Goal: Information Seeking & Learning: Learn about a topic

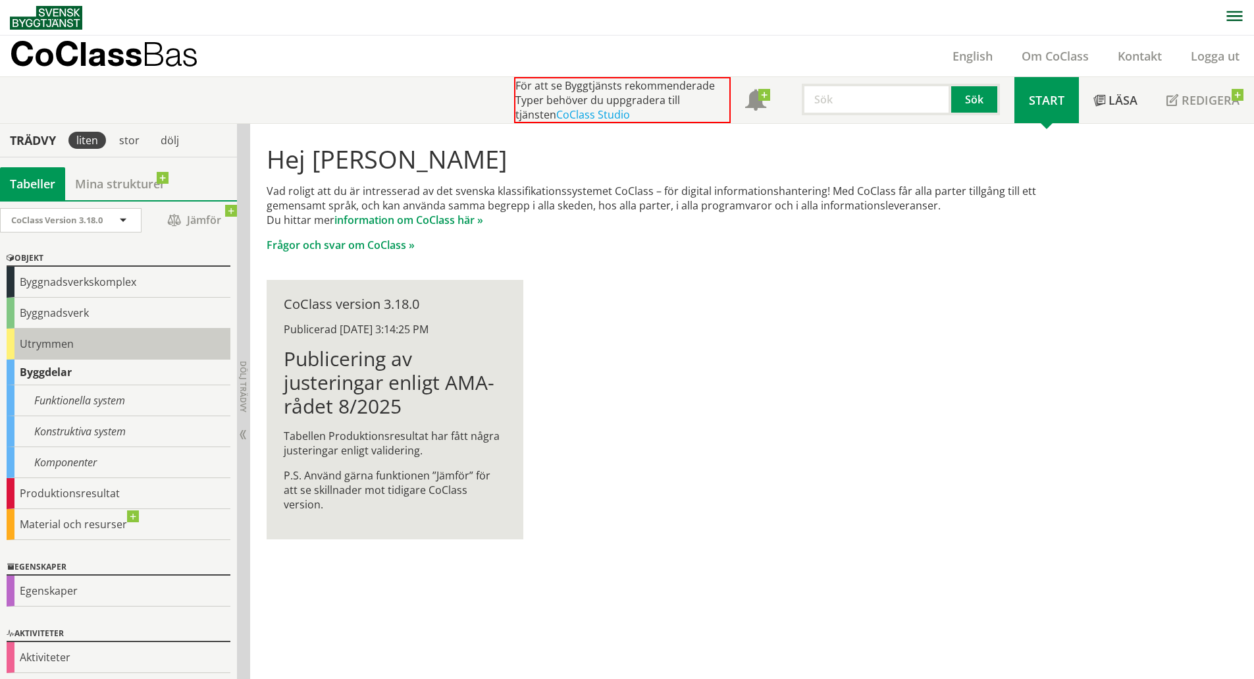
click at [34, 341] on div "Utrymmen" at bounding box center [119, 344] width 224 height 31
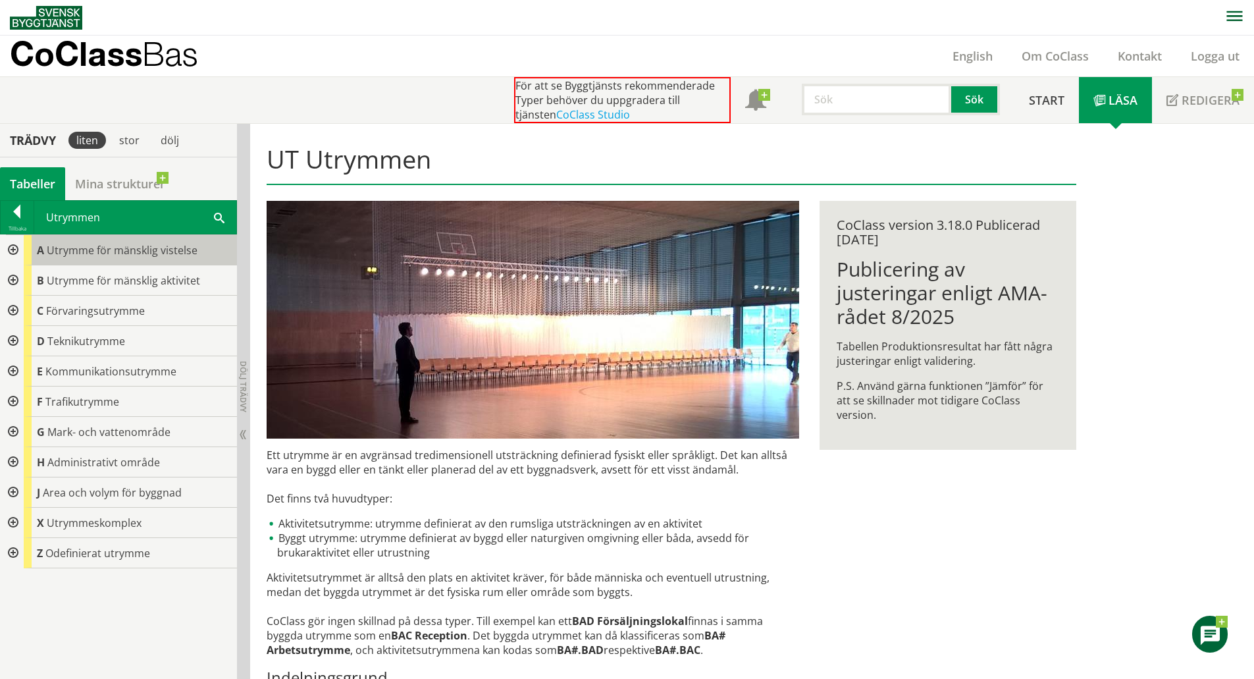
click at [90, 251] on span "Utrymme för mänsklig vistelse" at bounding box center [122, 250] width 151 height 14
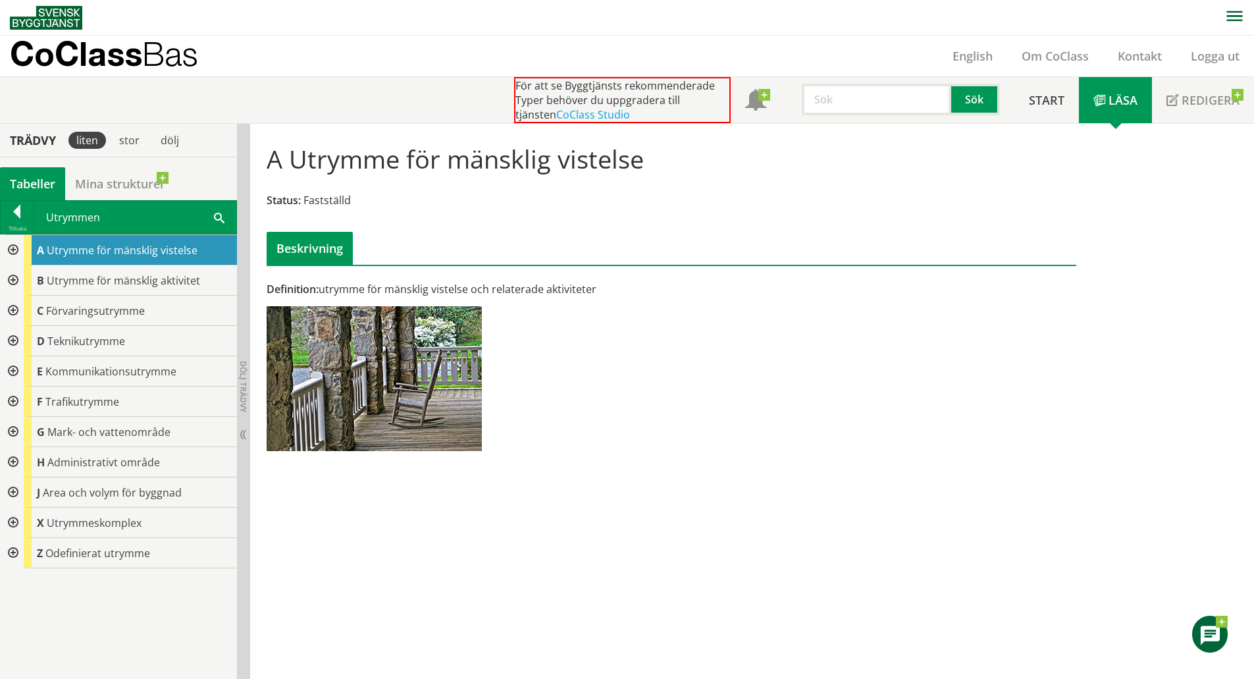
scroll to position [1, 0]
click at [11, 248] on div at bounding box center [12, 249] width 24 height 30
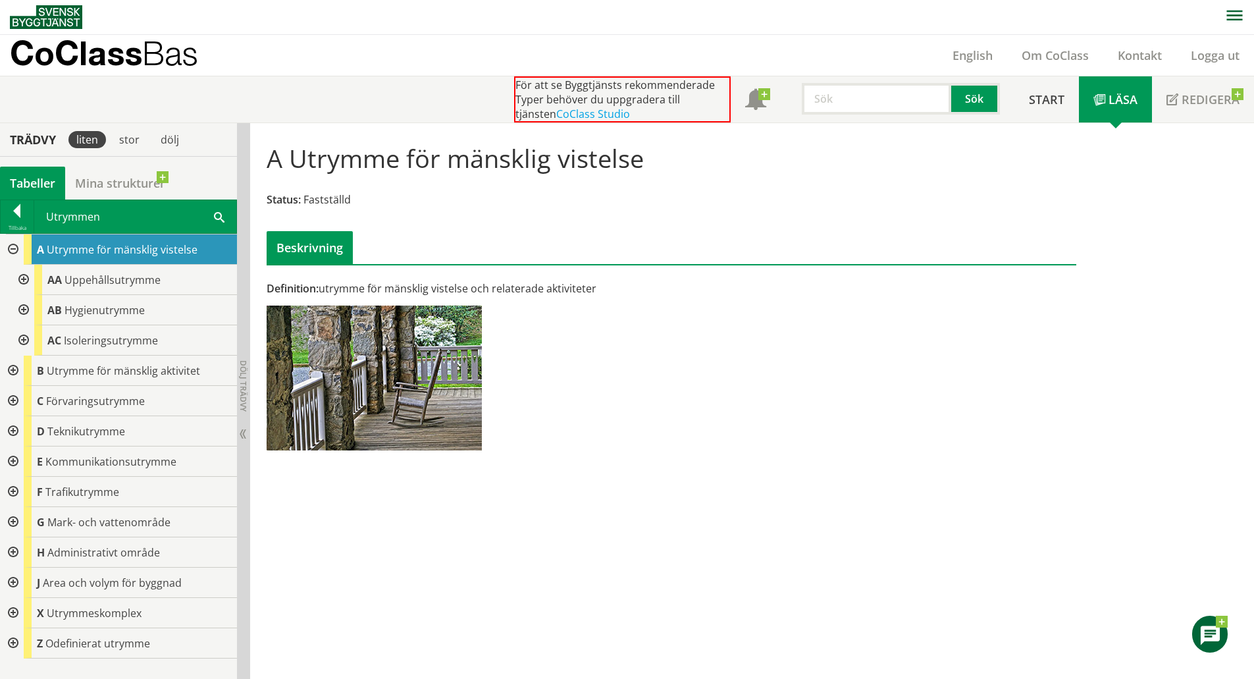
click at [27, 309] on div at bounding box center [23, 310] width 24 height 30
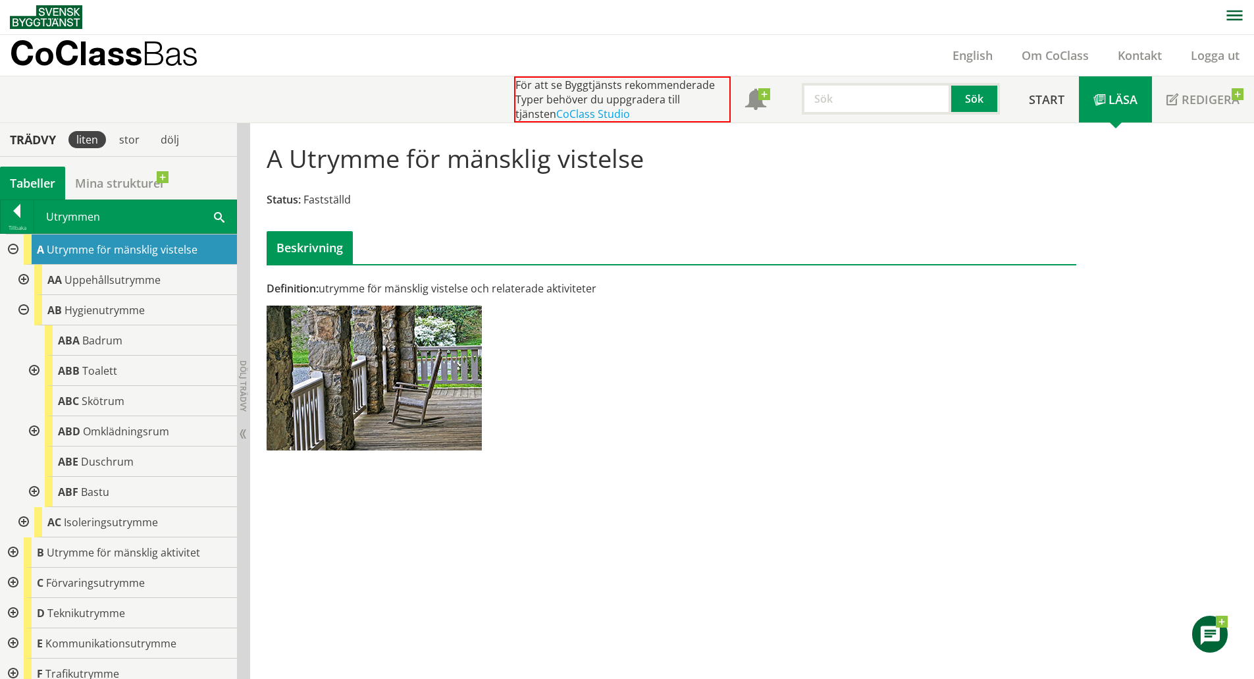
click at [33, 368] on div at bounding box center [33, 371] width 24 height 30
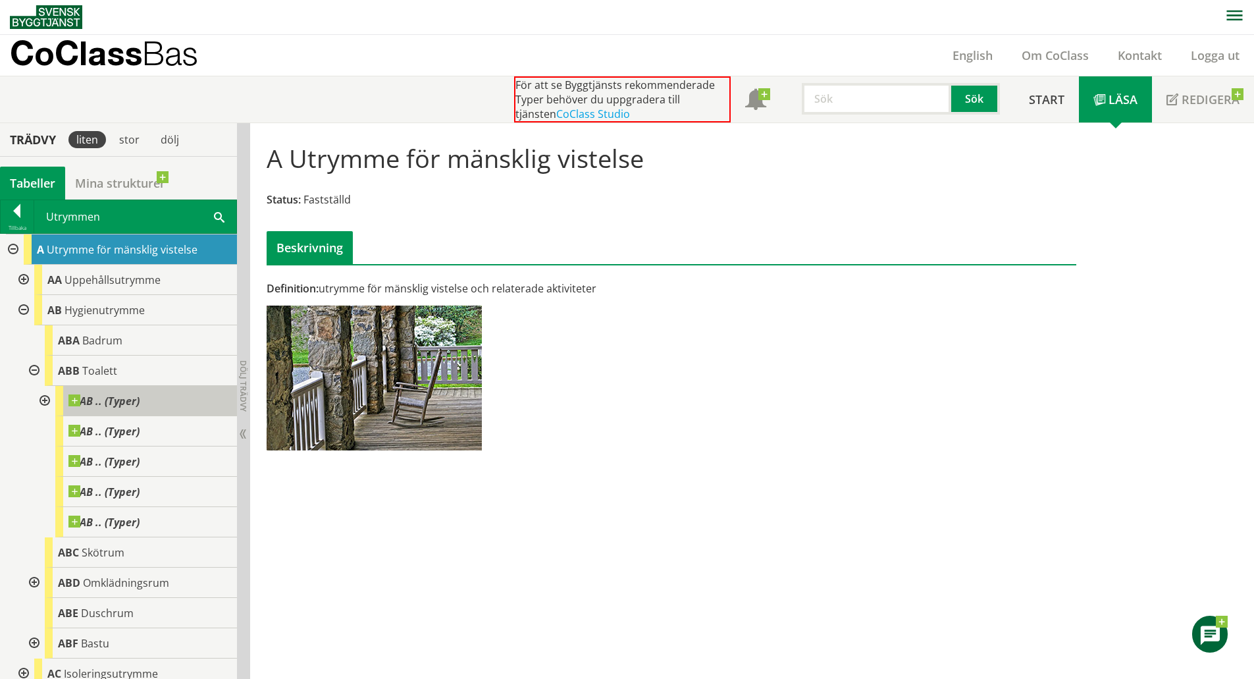
click at [140, 394] on span at bounding box center [140, 394] width 0 height 0
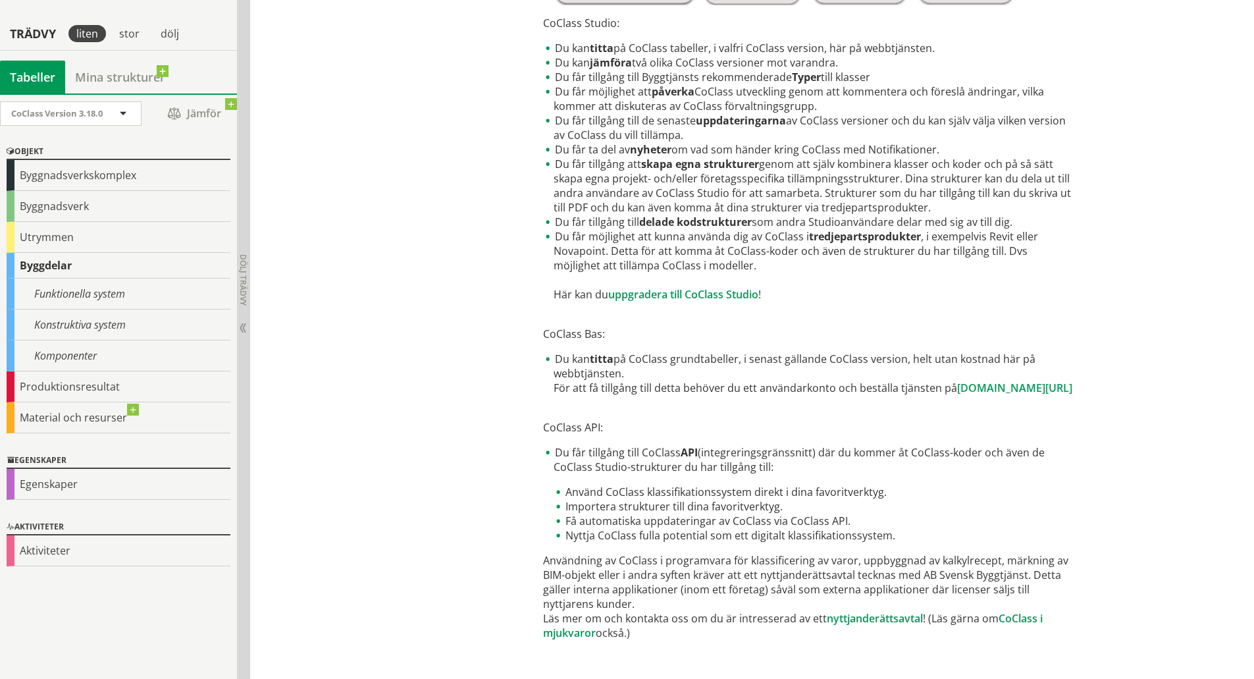
scroll to position [562, 0]
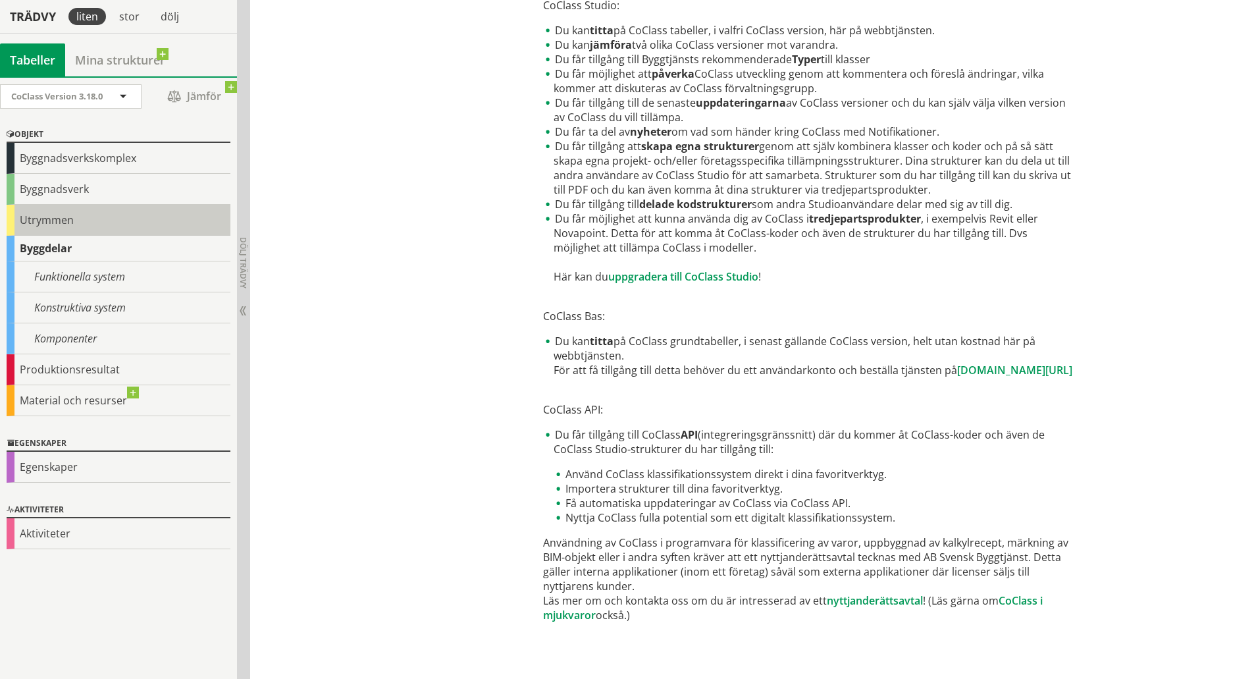
click at [32, 217] on div "Utrymmen" at bounding box center [119, 220] width 224 height 31
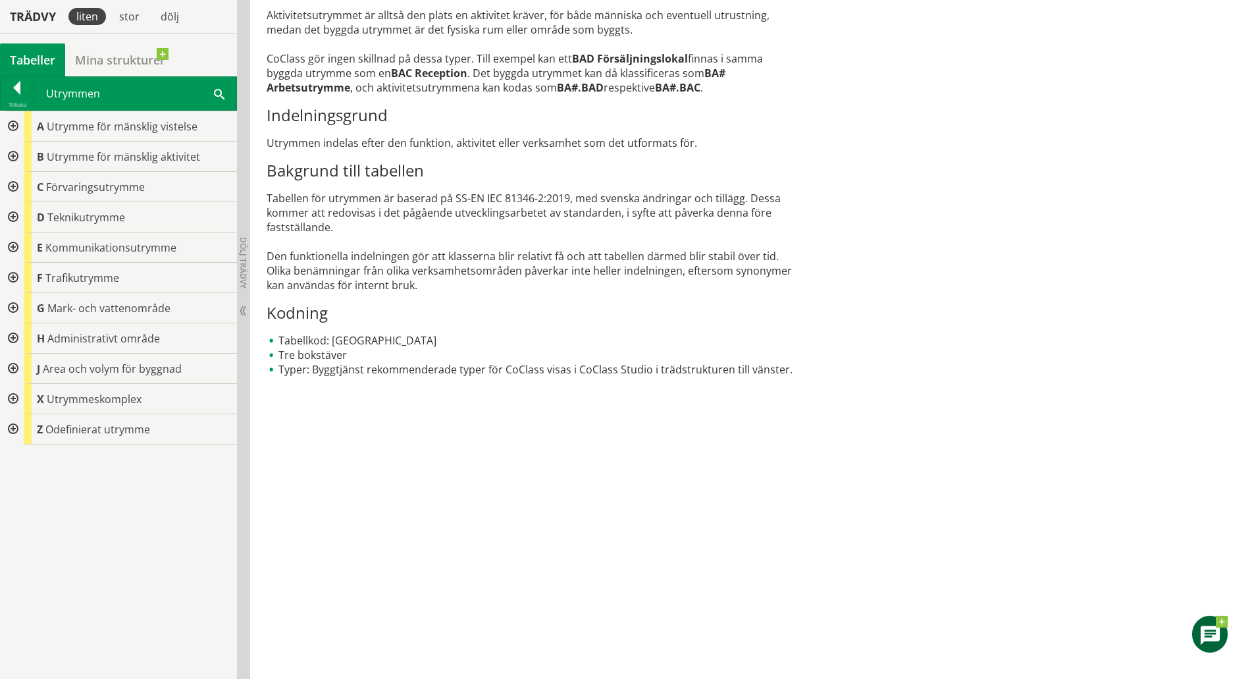
click at [13, 215] on div at bounding box center [12, 217] width 24 height 30
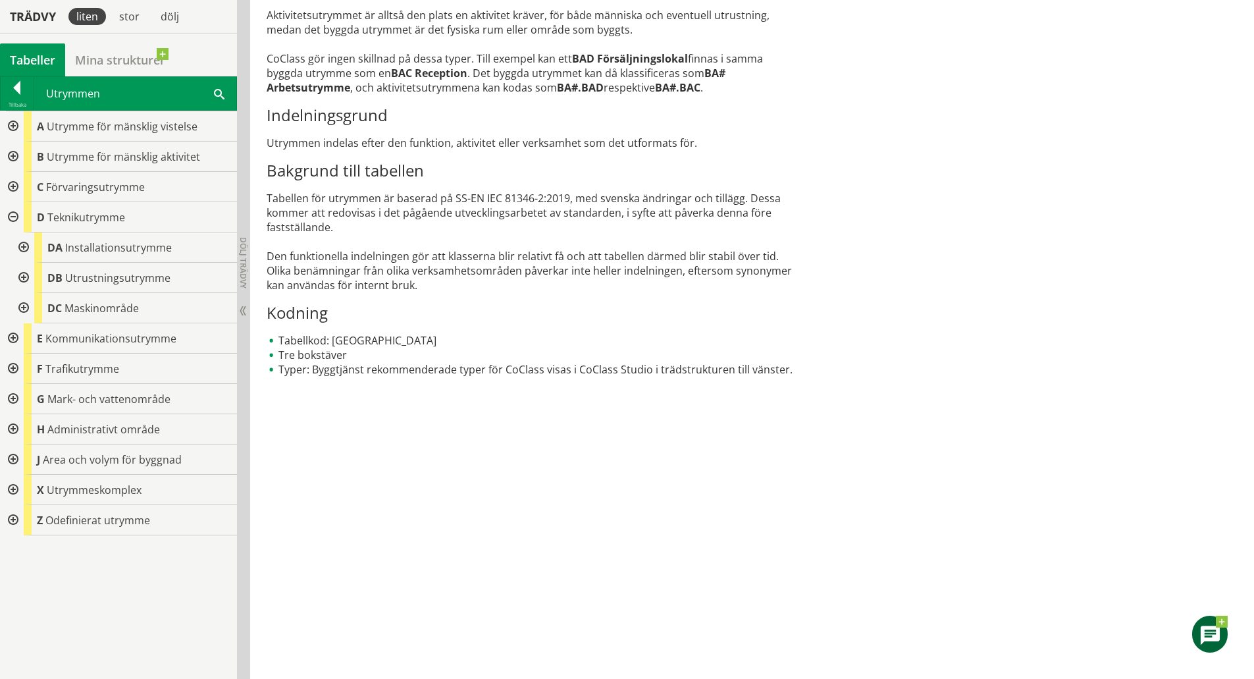
click at [18, 246] on div at bounding box center [23, 247] width 24 height 30
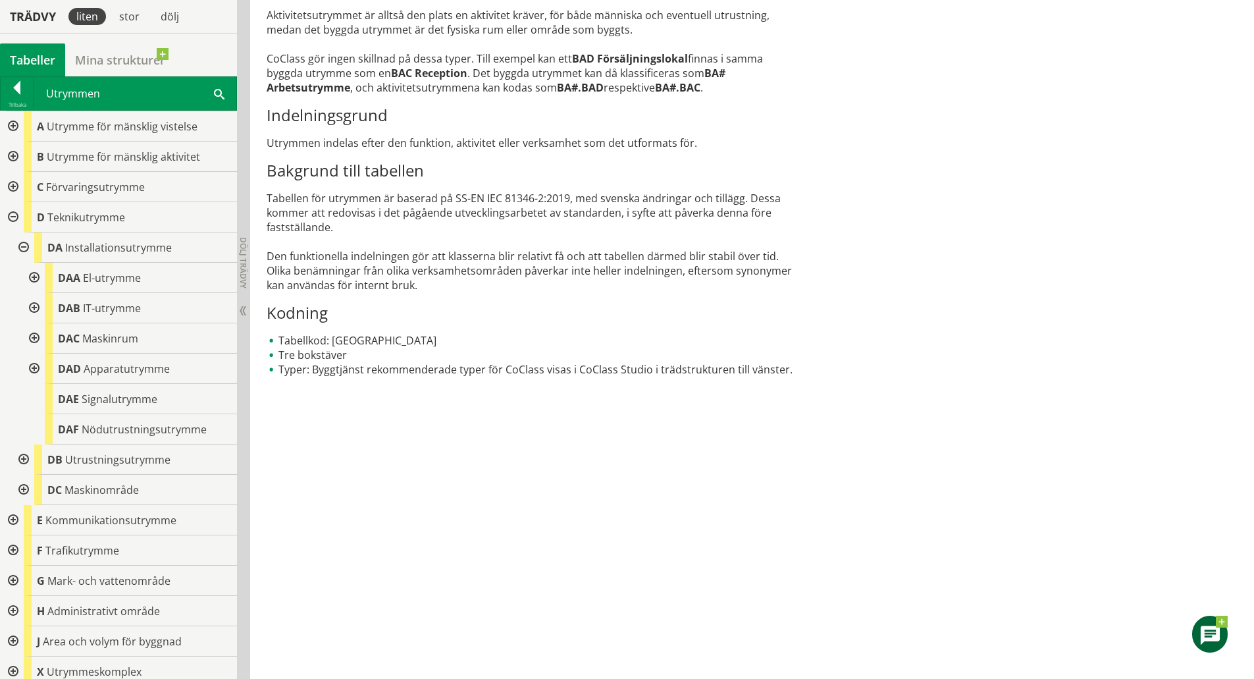
click at [32, 367] on div at bounding box center [33, 369] width 24 height 30
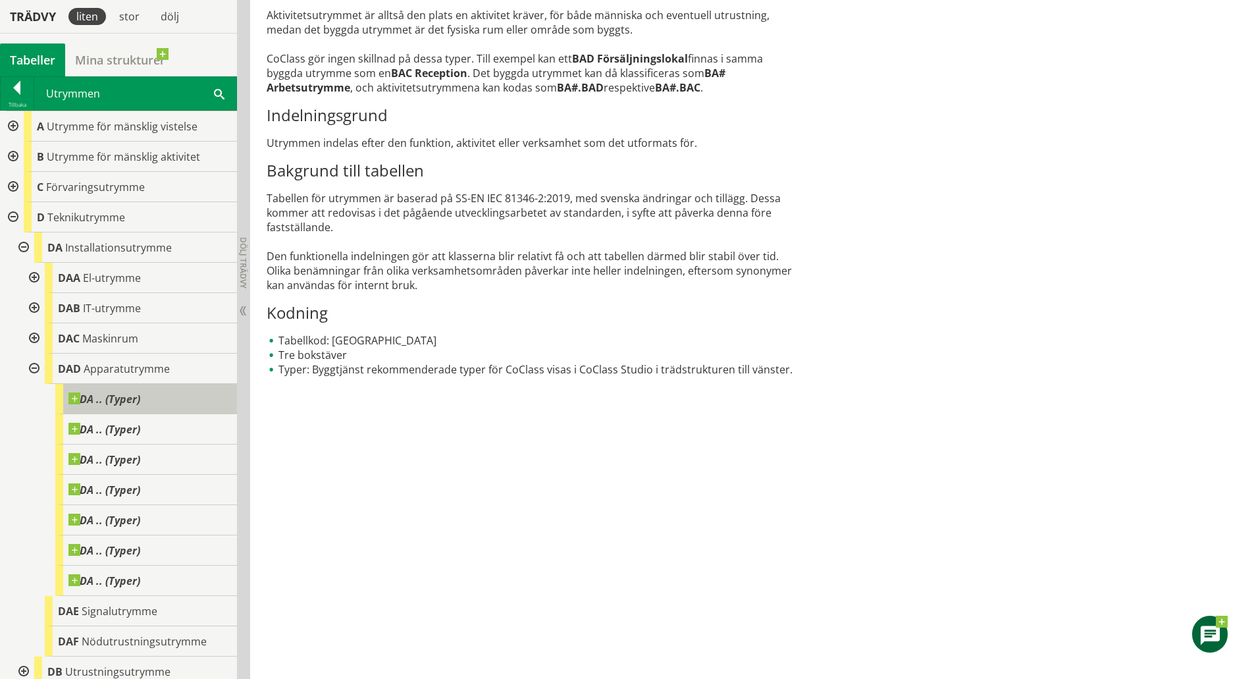
click at [140, 392] on span at bounding box center [140, 392] width 0 height 0
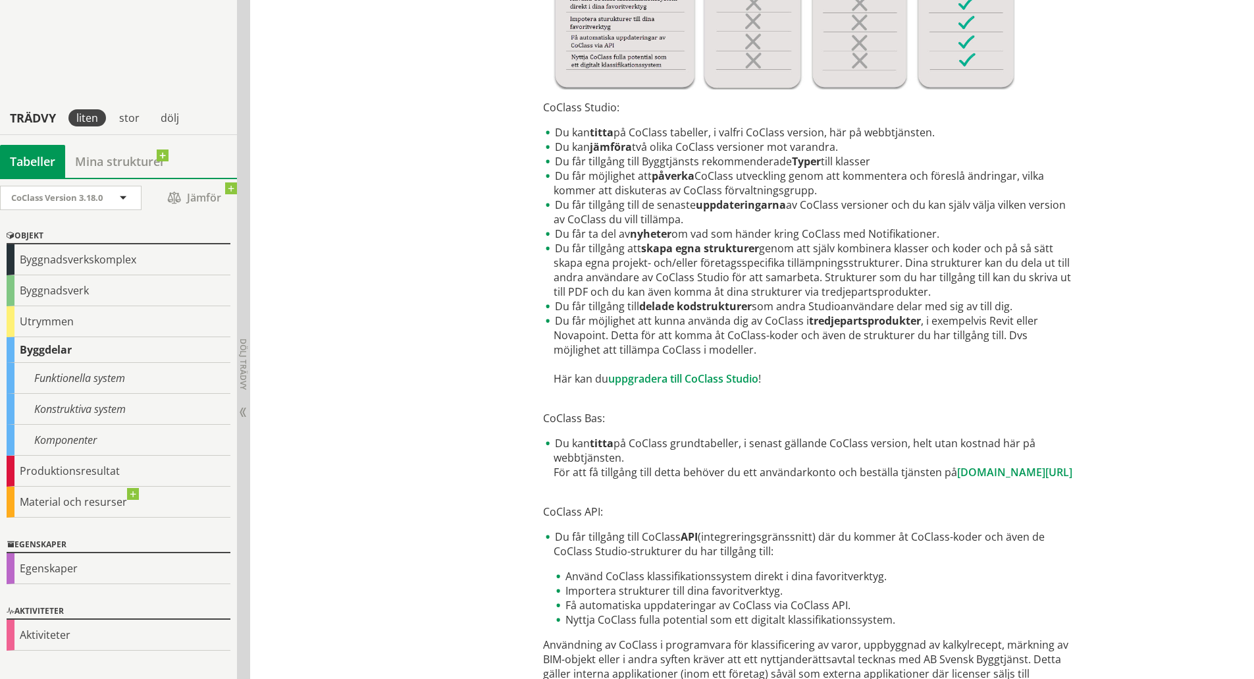
scroll to position [562, 0]
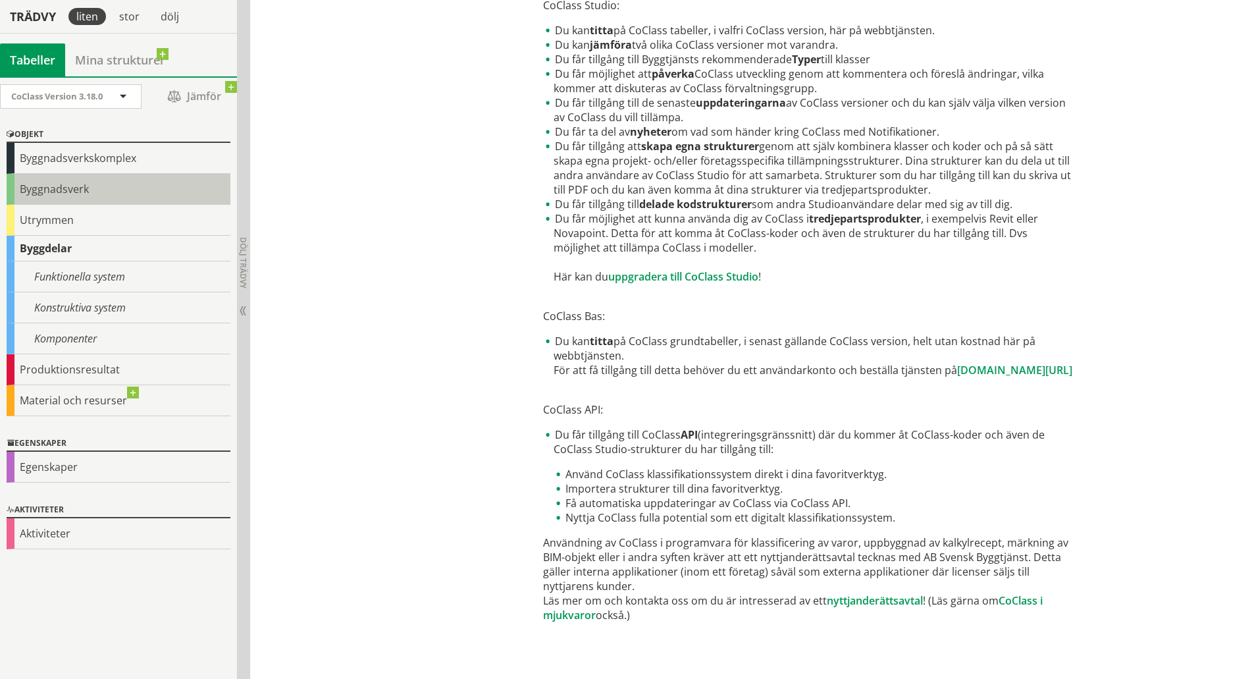
click at [24, 182] on div "Byggnadsverk" at bounding box center [119, 189] width 224 height 31
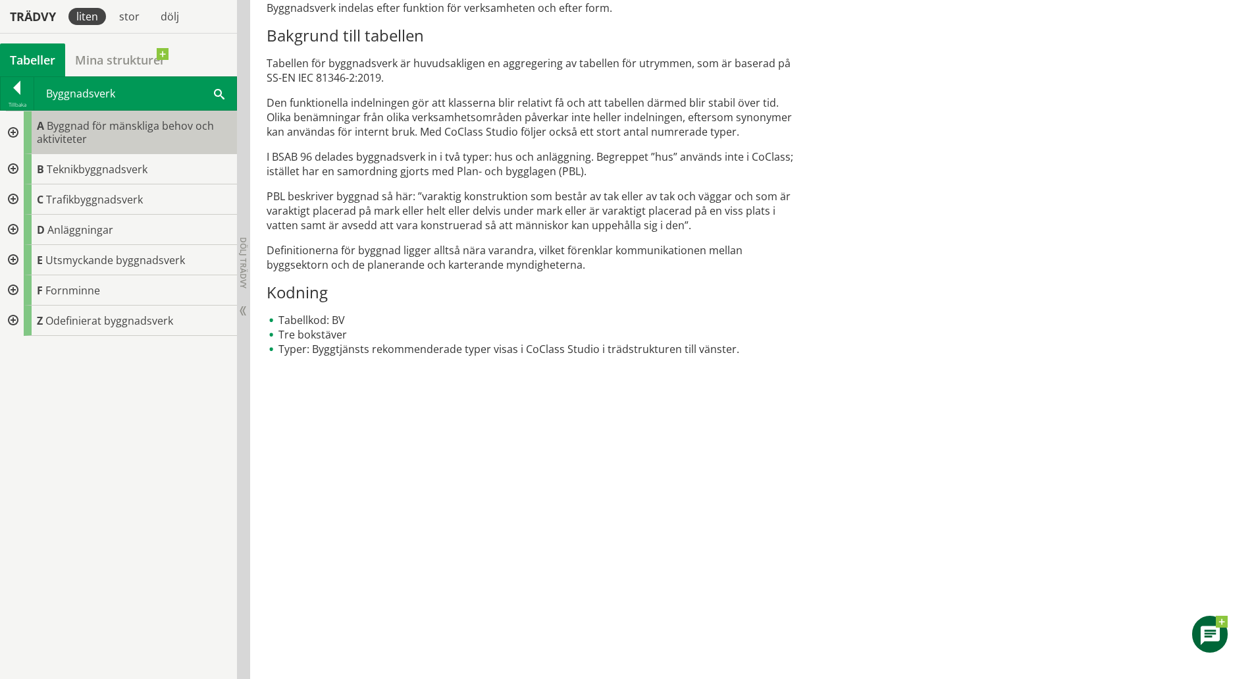
click at [39, 128] on span "A" at bounding box center [40, 126] width 7 height 14
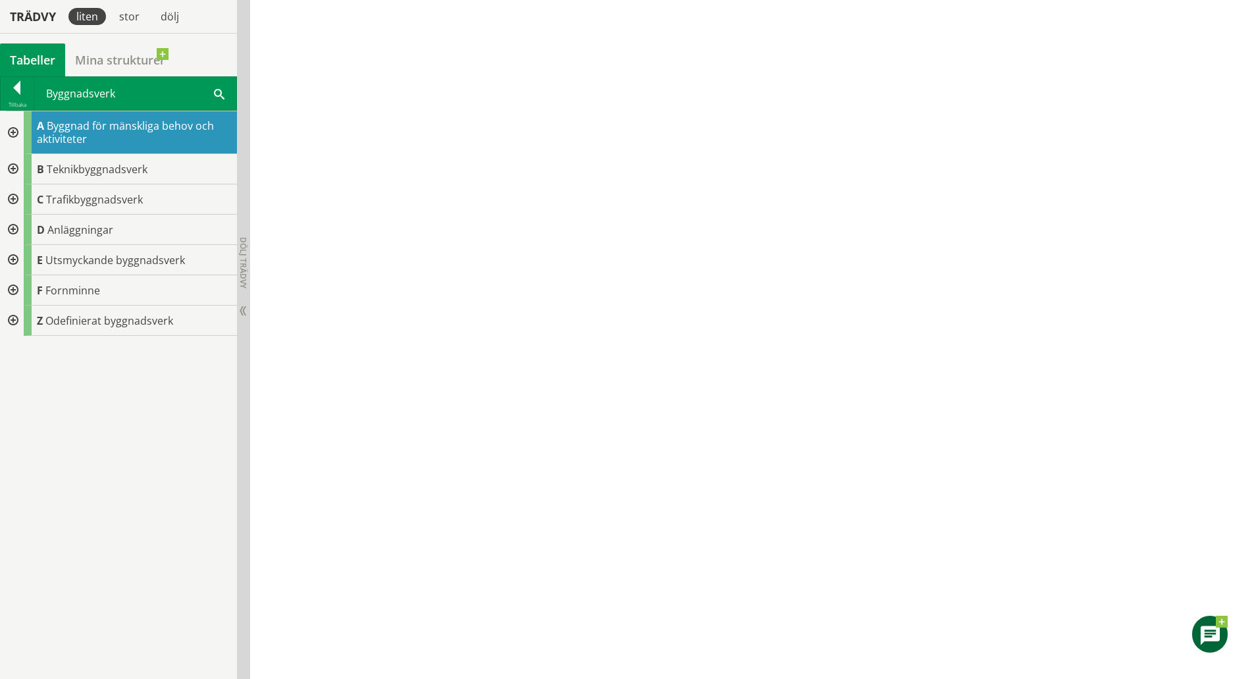
click at [11, 132] on div at bounding box center [12, 132] width 24 height 43
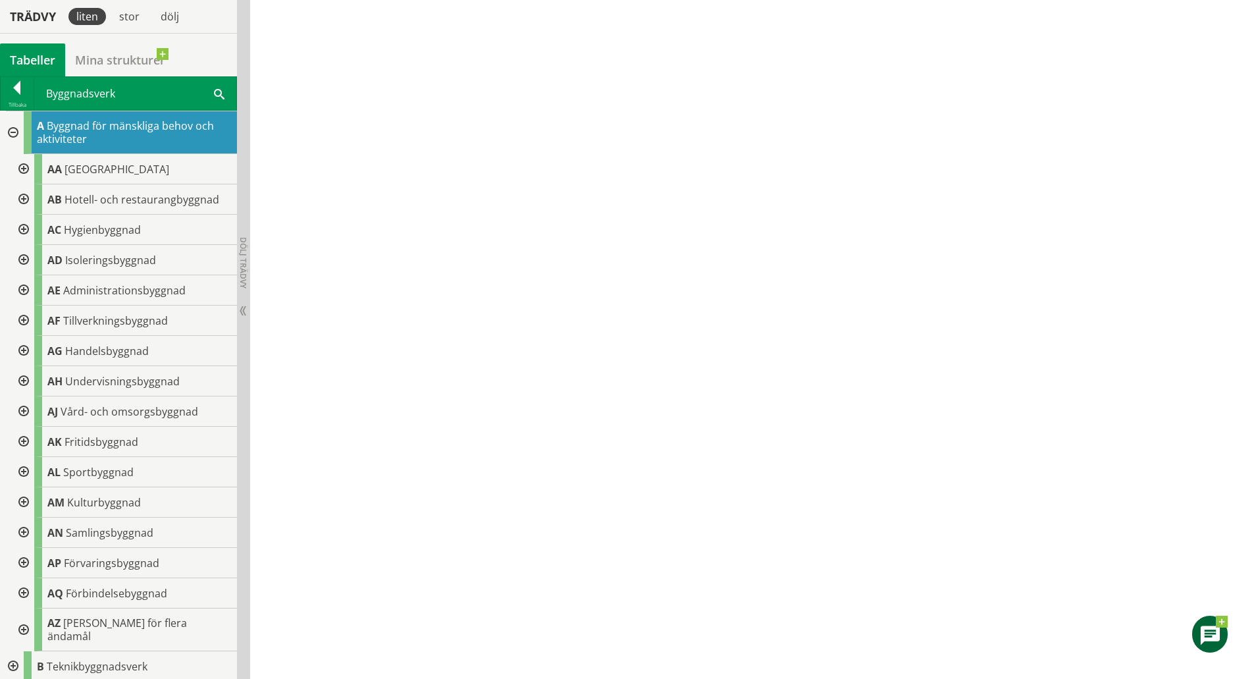
click at [24, 173] on div at bounding box center [23, 169] width 24 height 30
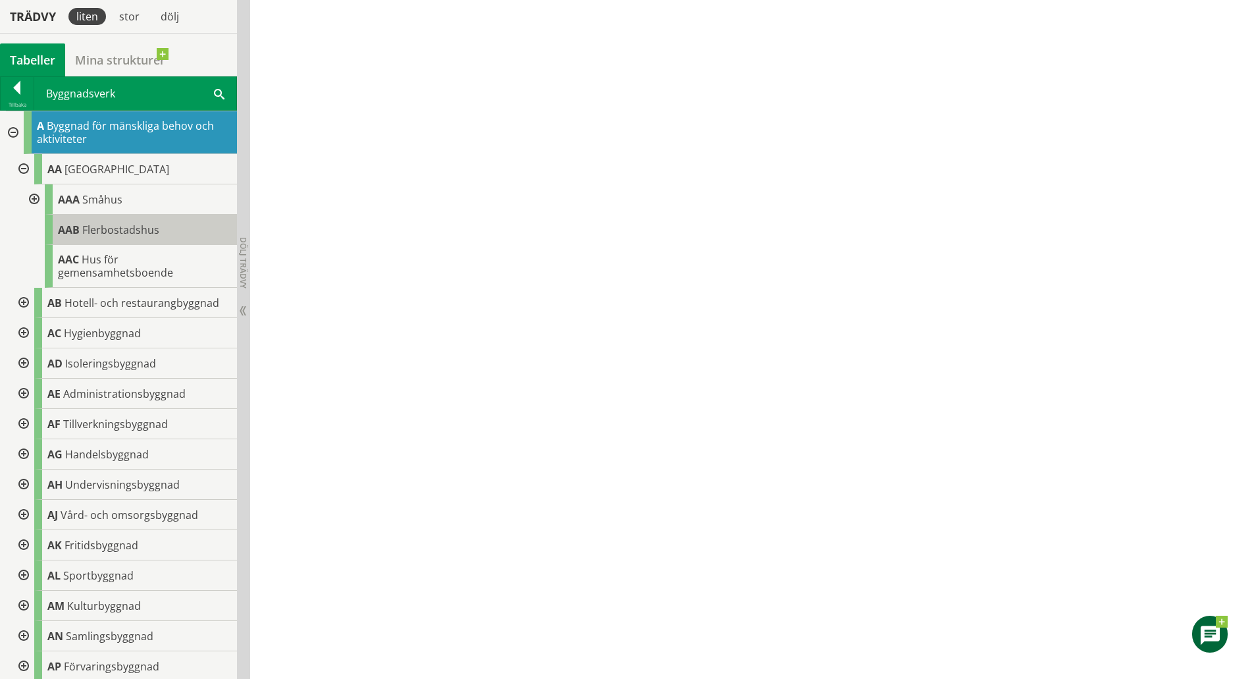
click at [81, 228] on div "AAB Flerbostadshus" at bounding box center [141, 230] width 192 height 30
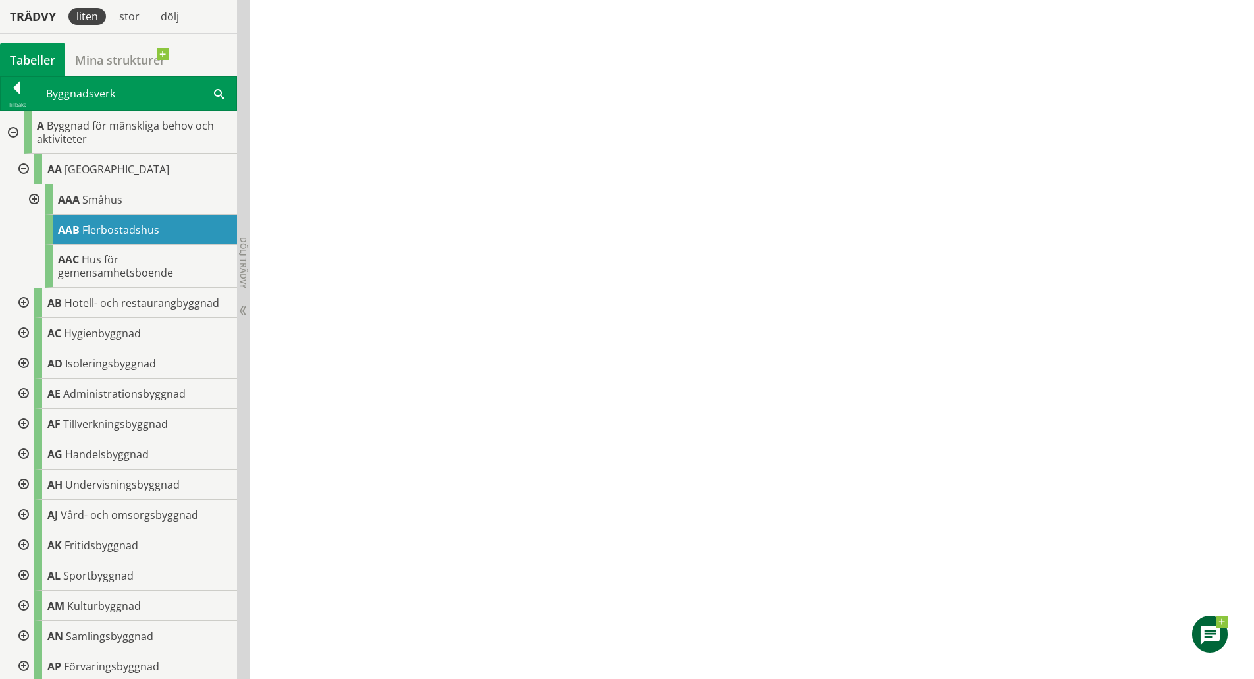
click at [32, 196] on div at bounding box center [33, 199] width 24 height 30
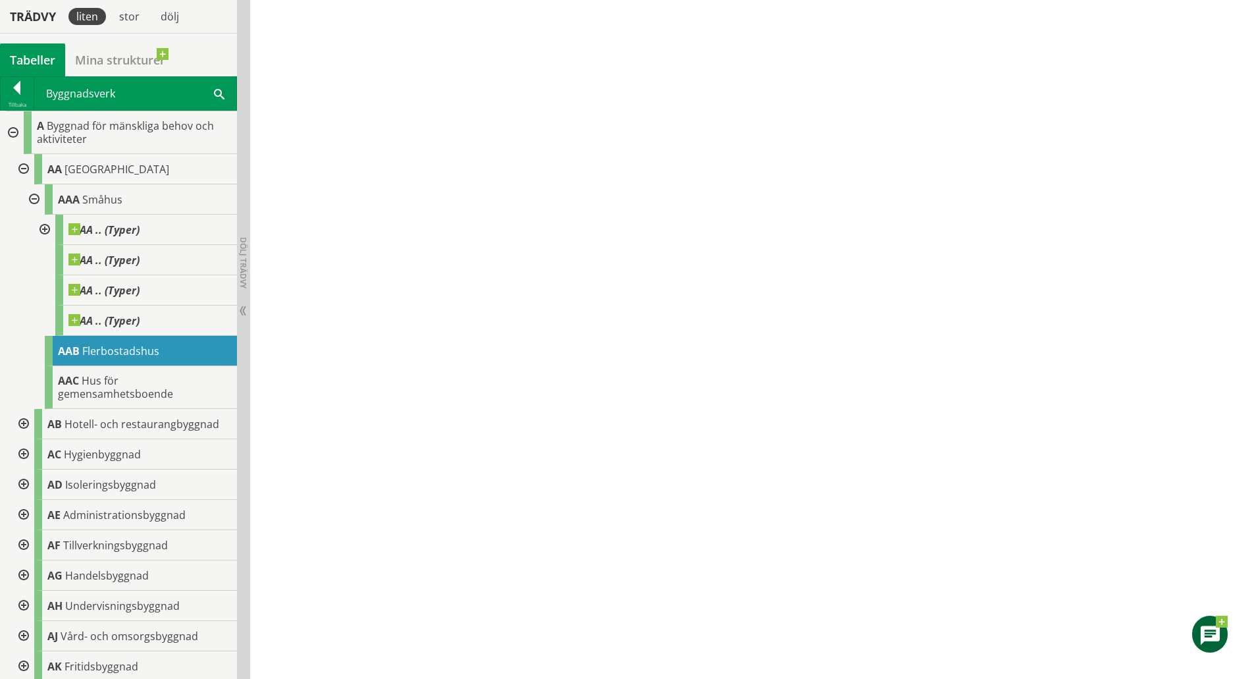
click at [41, 227] on div at bounding box center [44, 230] width 24 height 30
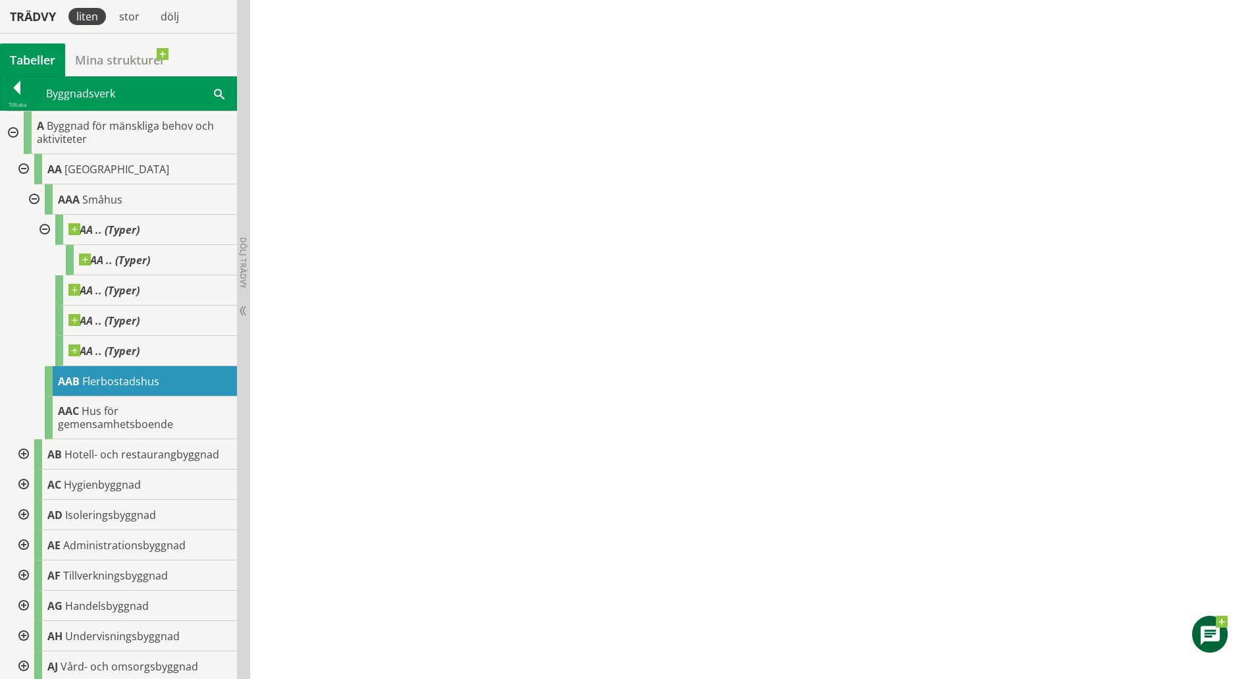
click at [41, 228] on div at bounding box center [44, 230] width 24 height 30
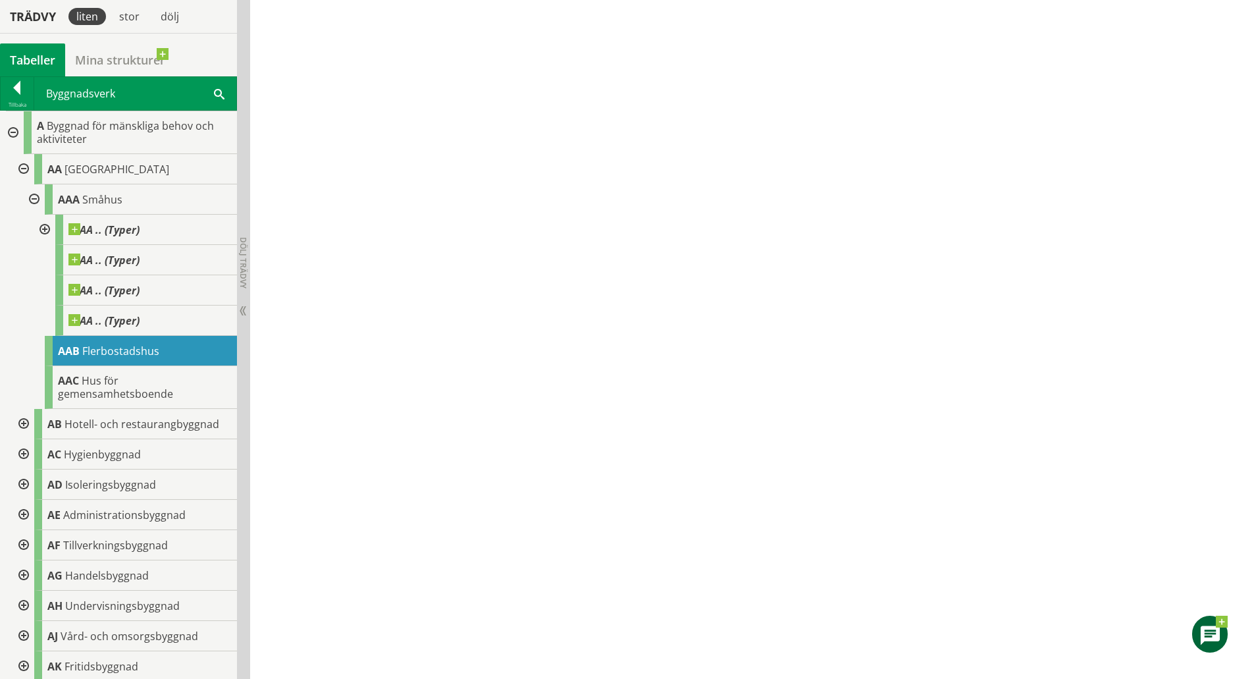
click at [12, 139] on div at bounding box center [12, 132] width 24 height 43
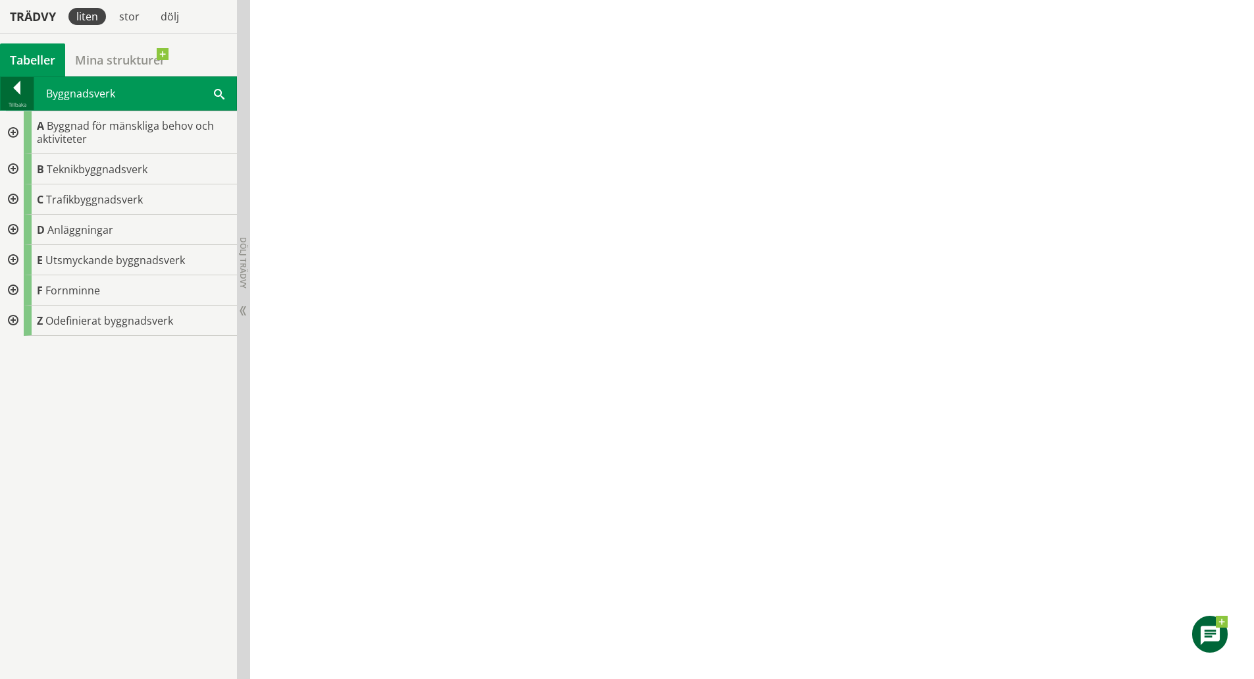
click at [16, 88] on div at bounding box center [17, 90] width 33 height 18
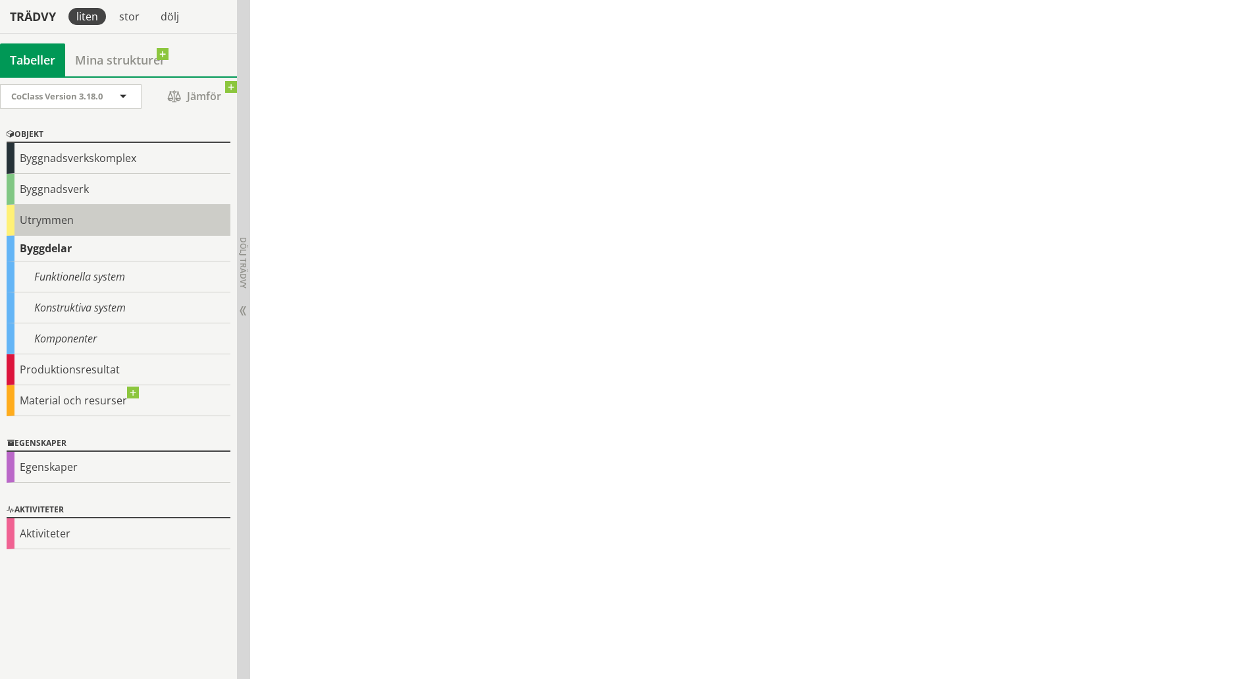
click at [70, 223] on div "Utrymmen" at bounding box center [119, 220] width 224 height 31
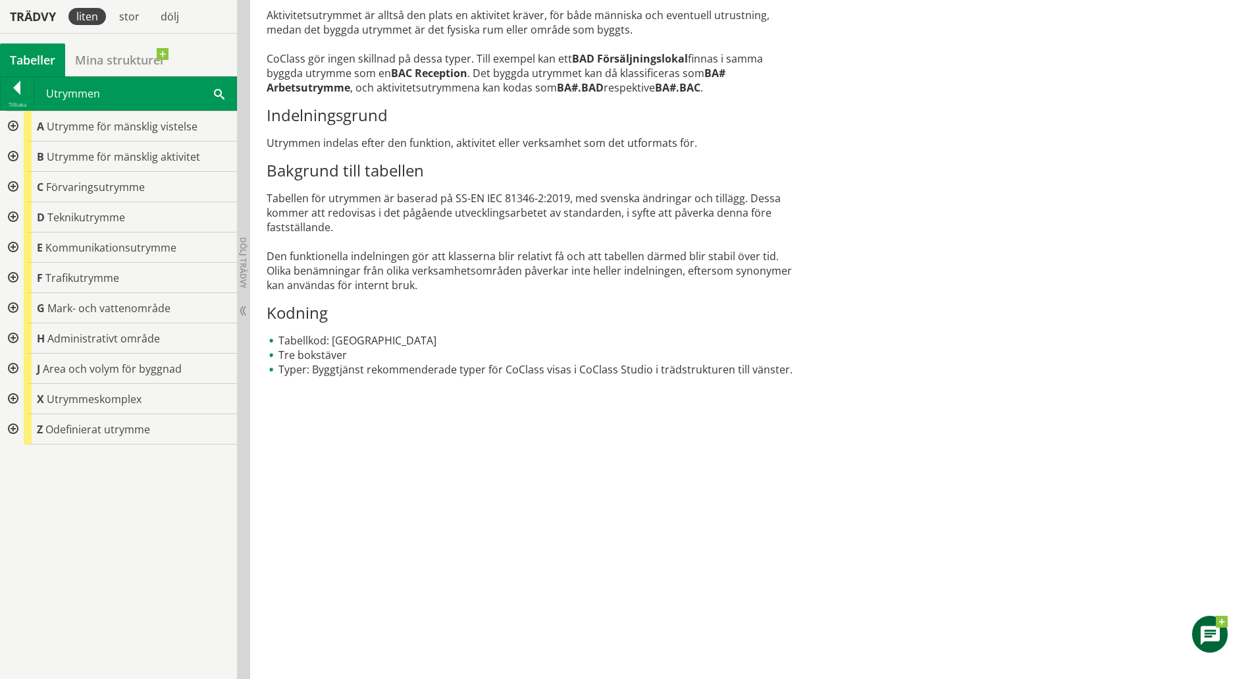
click at [11, 156] on div at bounding box center [12, 157] width 24 height 30
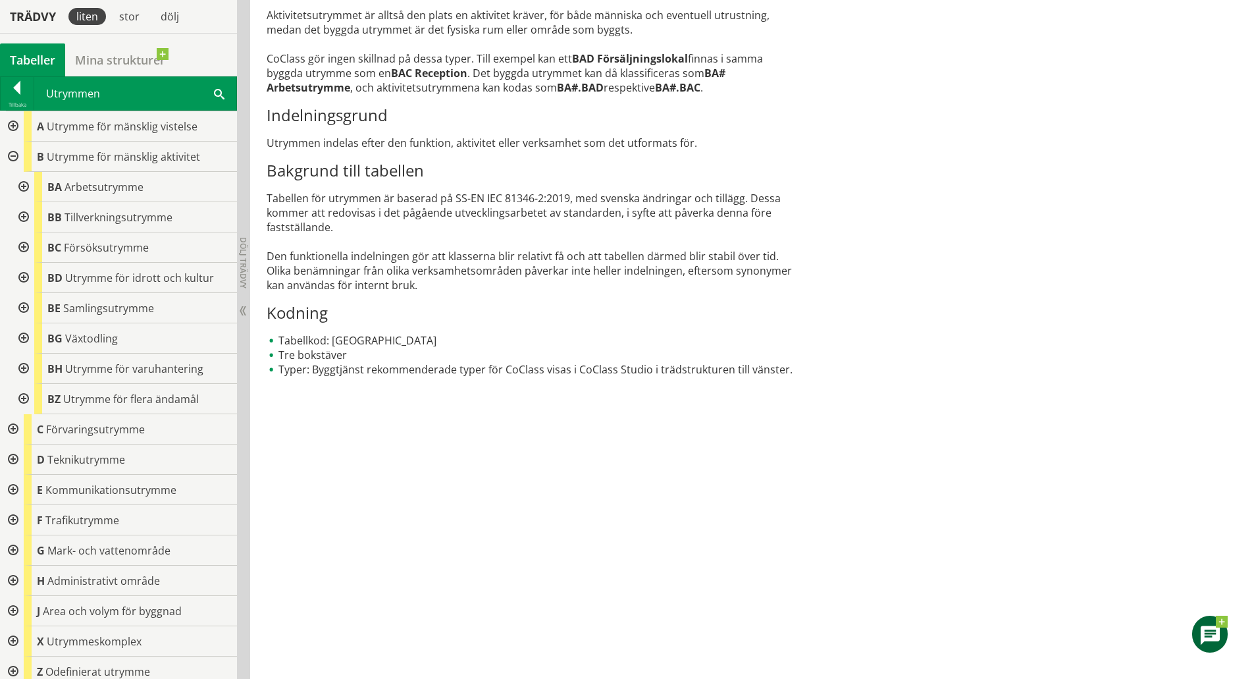
click at [22, 188] on div at bounding box center [23, 187] width 24 height 30
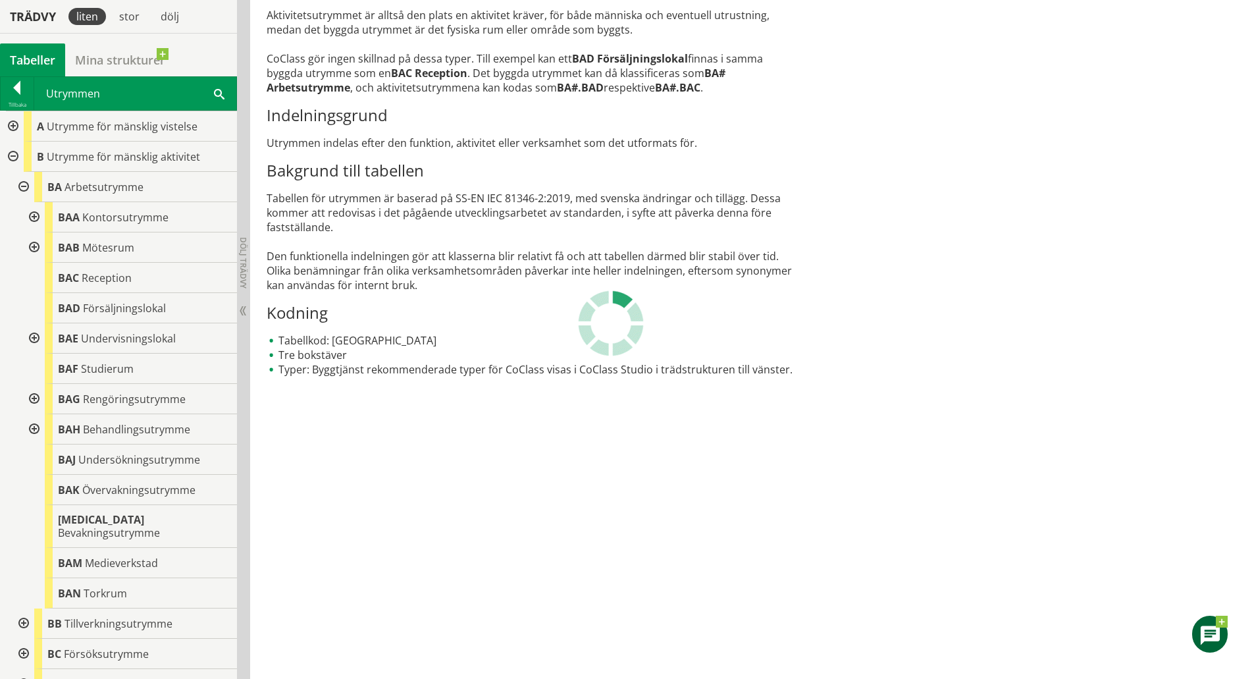
click at [33, 217] on div at bounding box center [33, 217] width 24 height 30
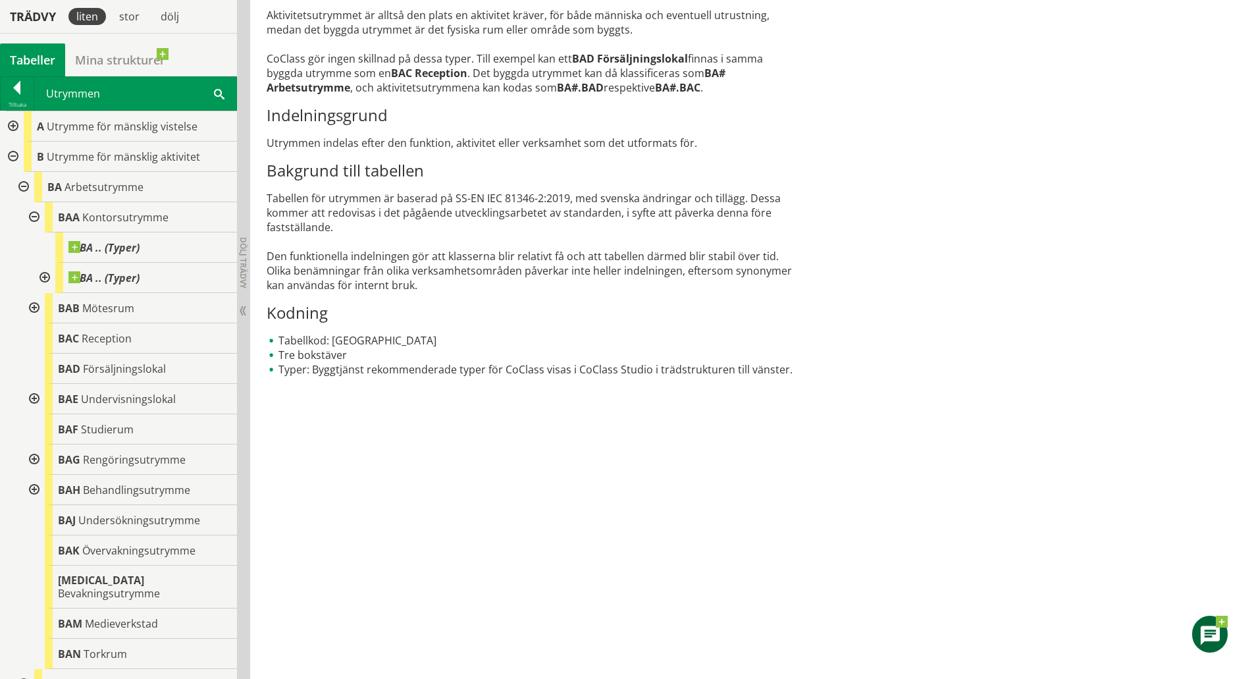
click at [32, 309] on div at bounding box center [33, 308] width 24 height 30
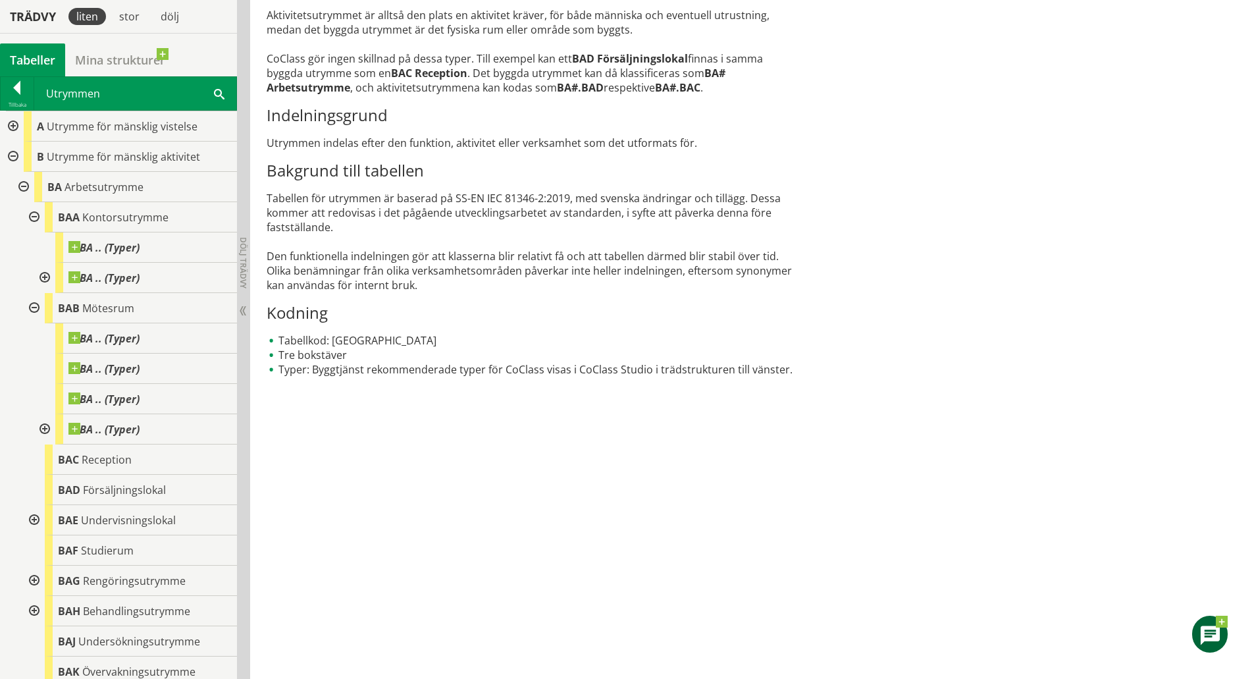
click at [44, 431] on div at bounding box center [44, 429] width 24 height 30
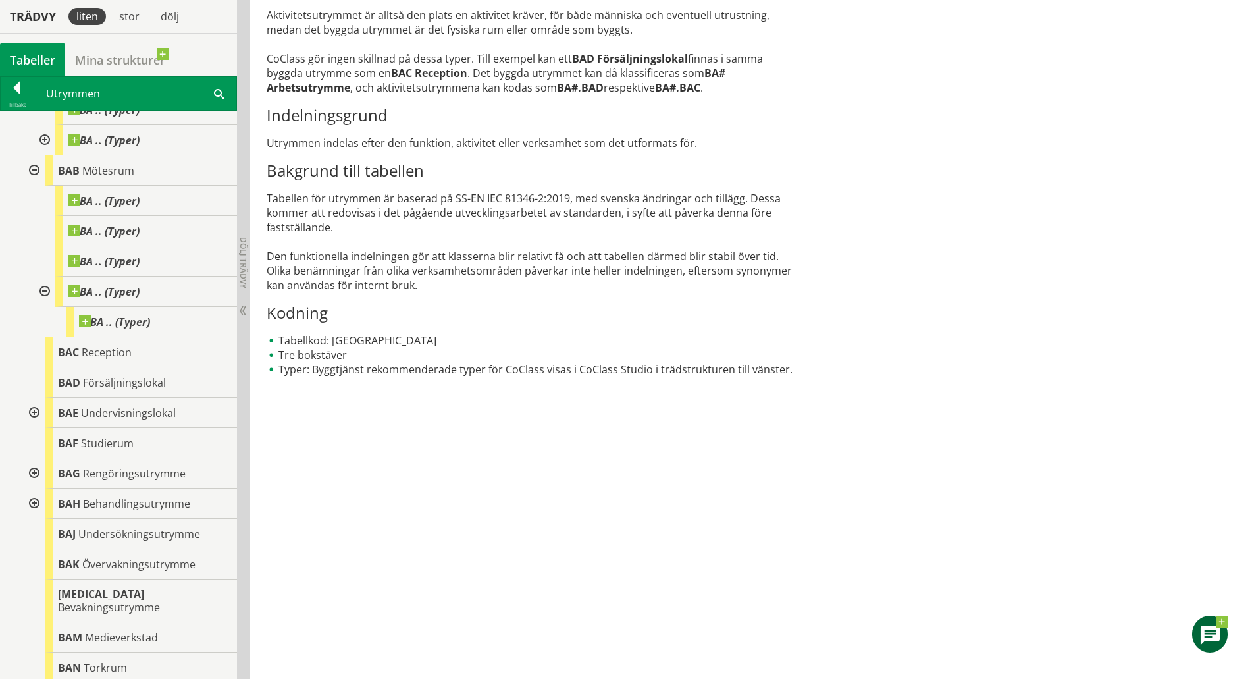
scroll to position [329, 0]
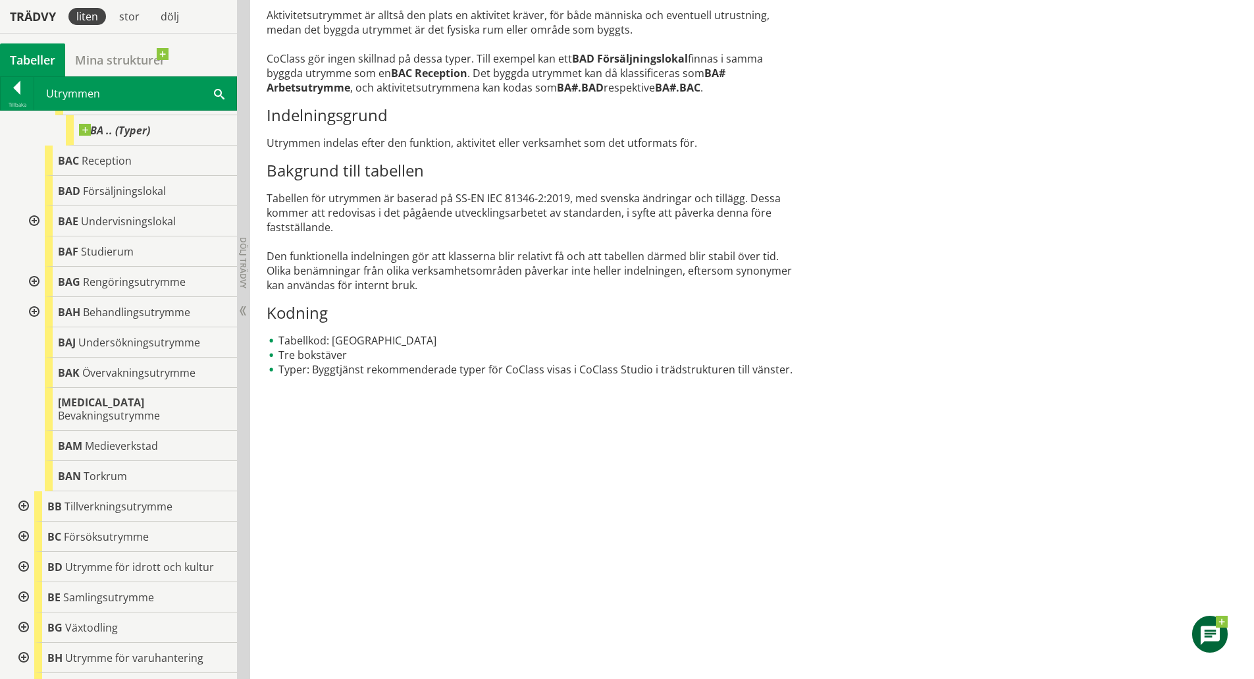
click at [35, 308] on div at bounding box center [33, 312] width 24 height 30
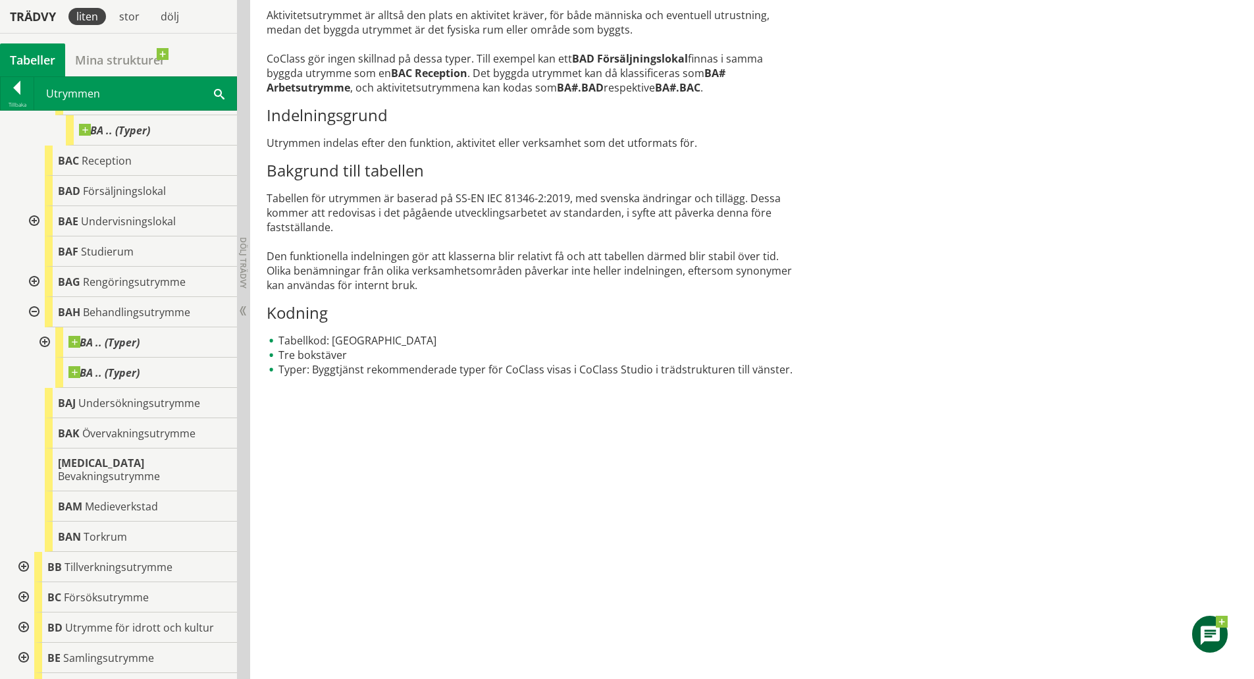
click at [35, 308] on div at bounding box center [33, 312] width 24 height 30
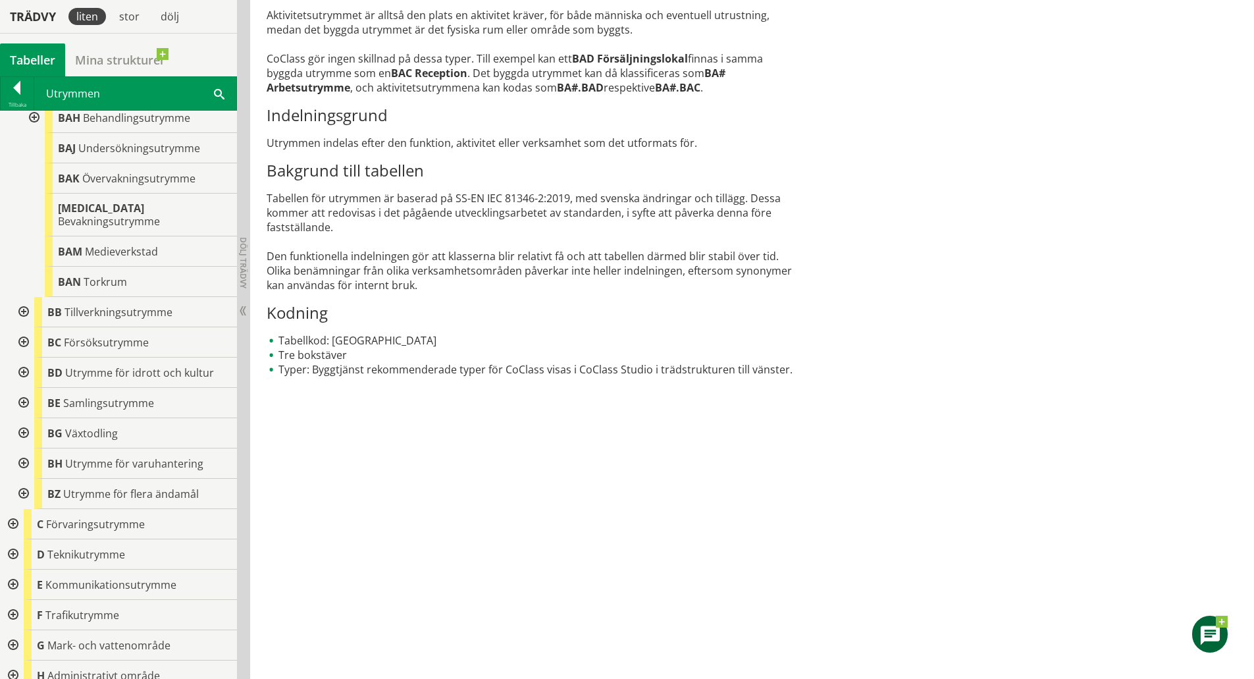
scroll to position [527, 0]
click at [17, 538] on div at bounding box center [12, 551] width 24 height 30
click at [25, 568] on div at bounding box center [23, 581] width 24 height 30
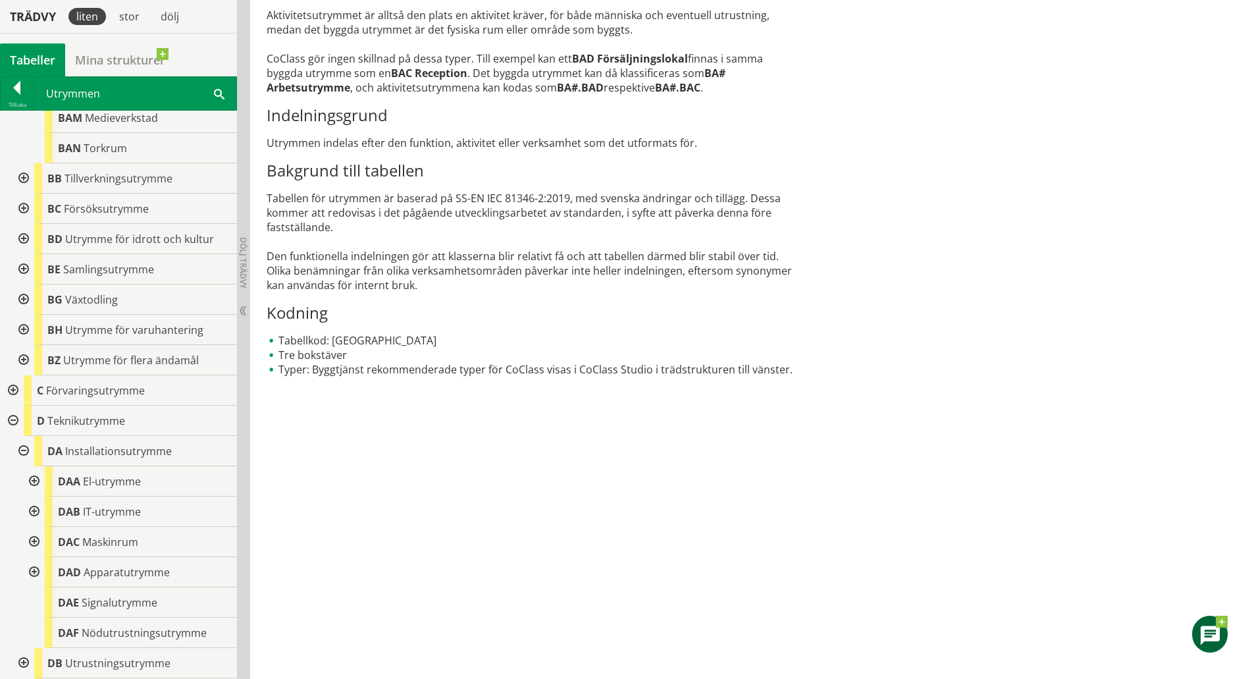
scroll to position [658, 0]
click at [35, 468] on div at bounding box center [33, 480] width 24 height 30
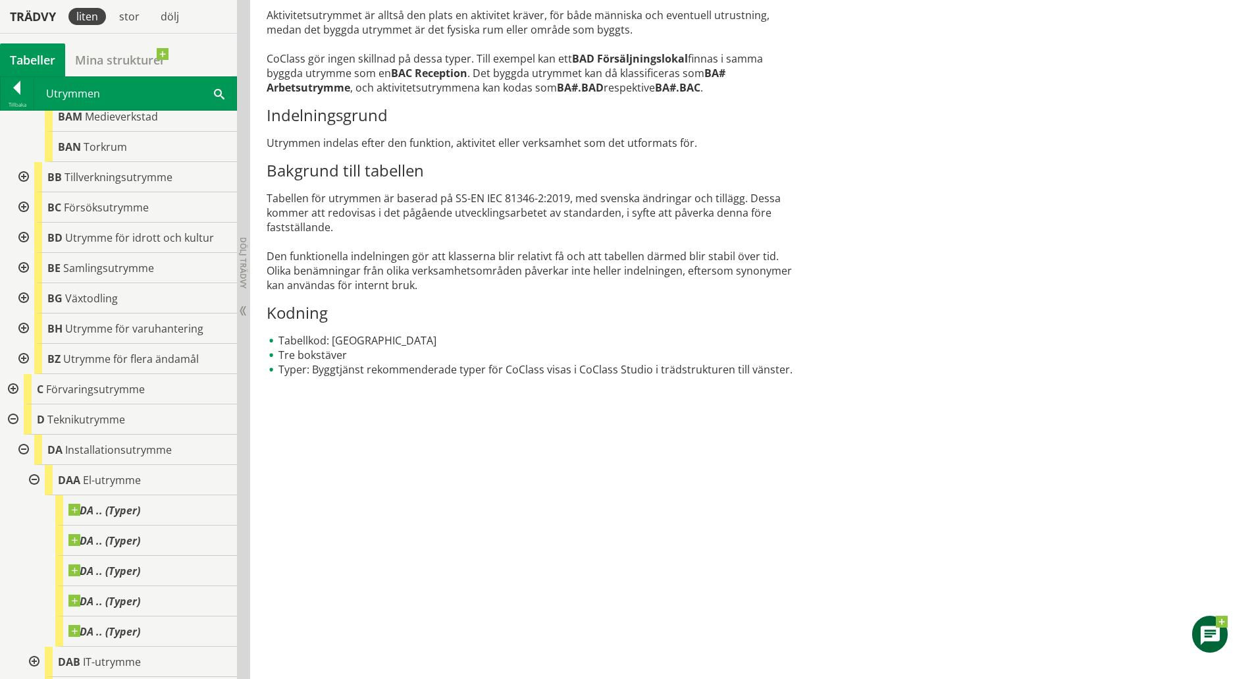
scroll to position [856, 0]
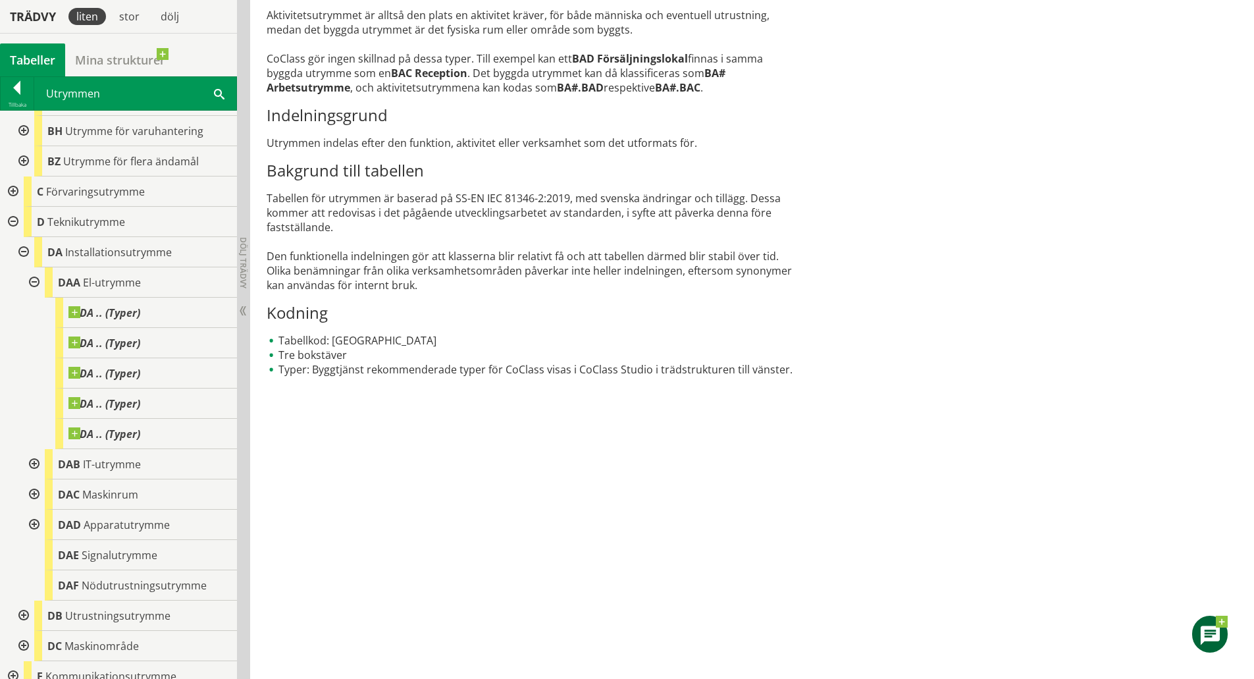
click at [36, 485] on div at bounding box center [33, 494] width 24 height 30
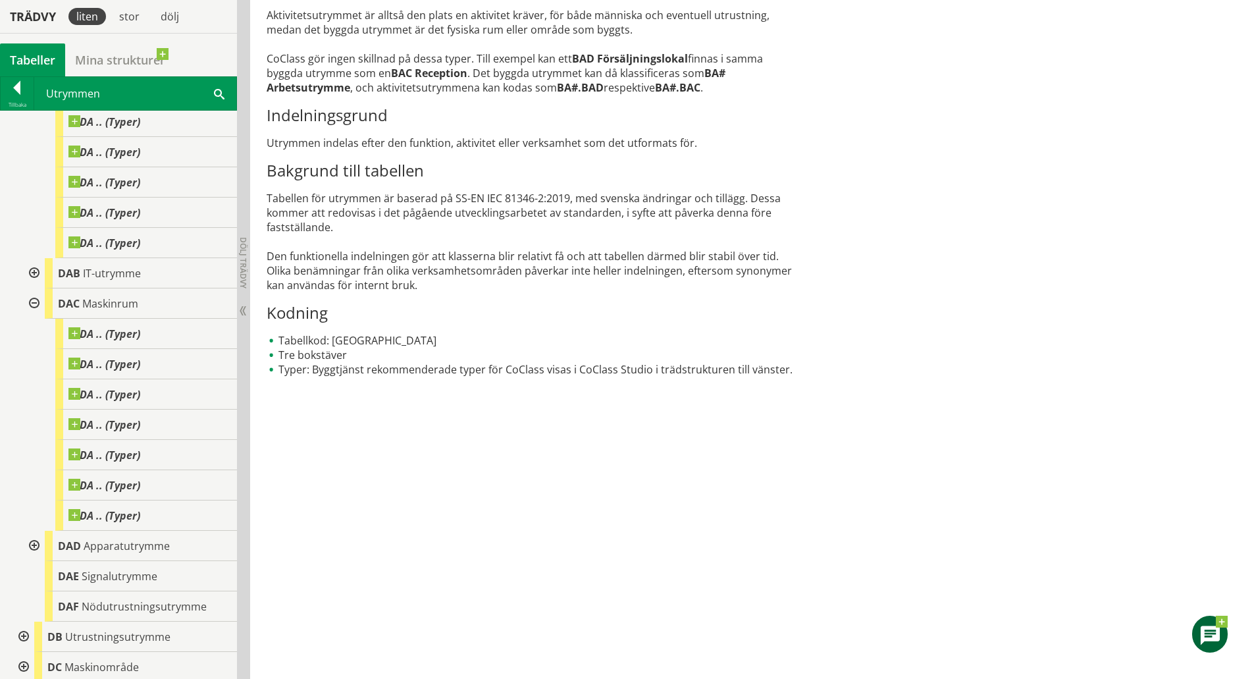
scroll to position [1053, 0]
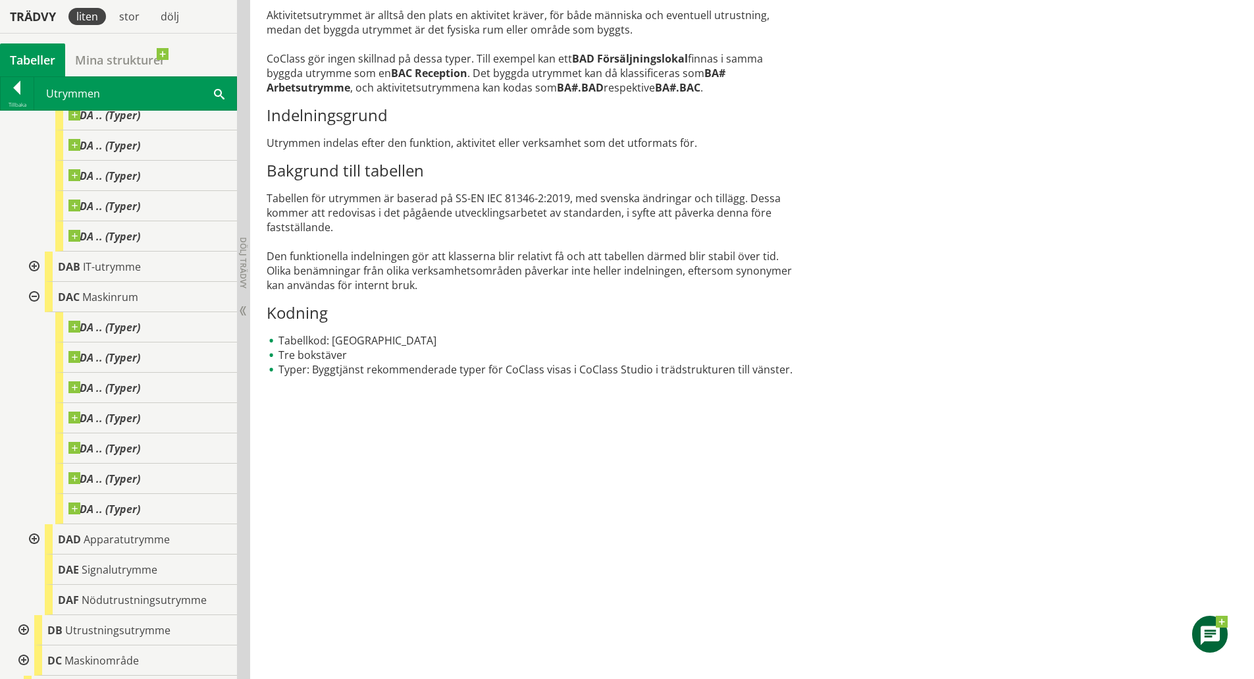
click at [36, 528] on div at bounding box center [33, 539] width 24 height 30
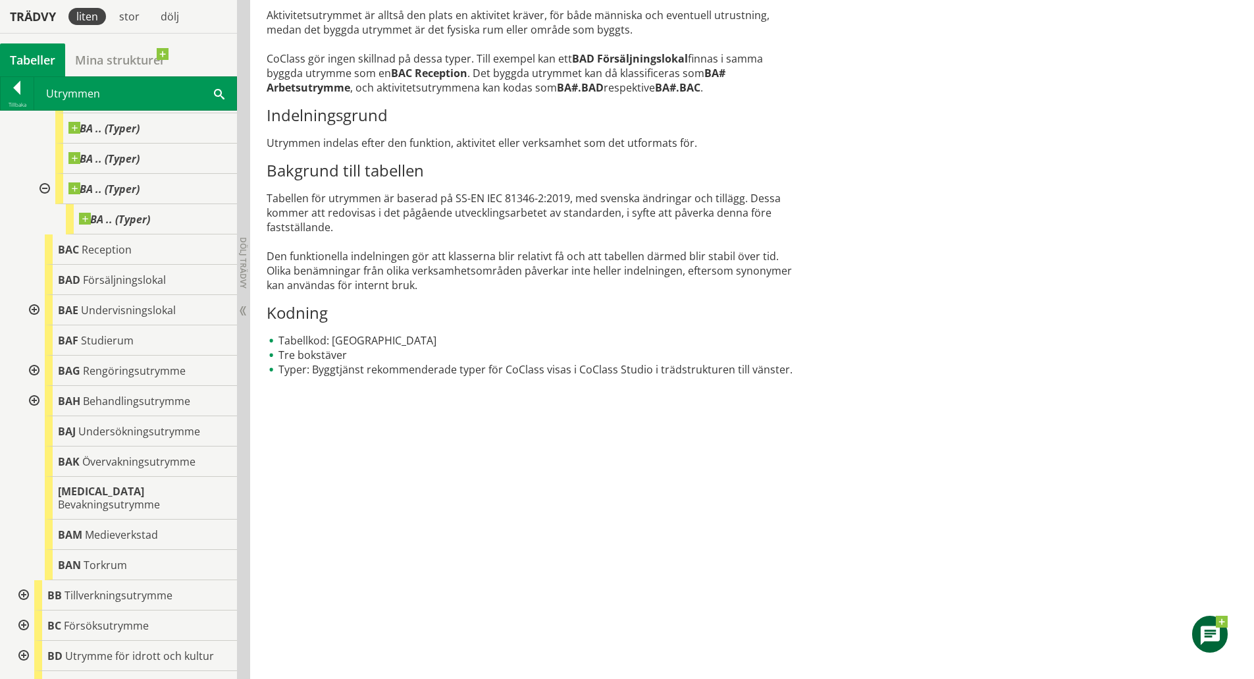
scroll to position [0, 0]
